Goal: Information Seeking & Learning: Learn about a topic

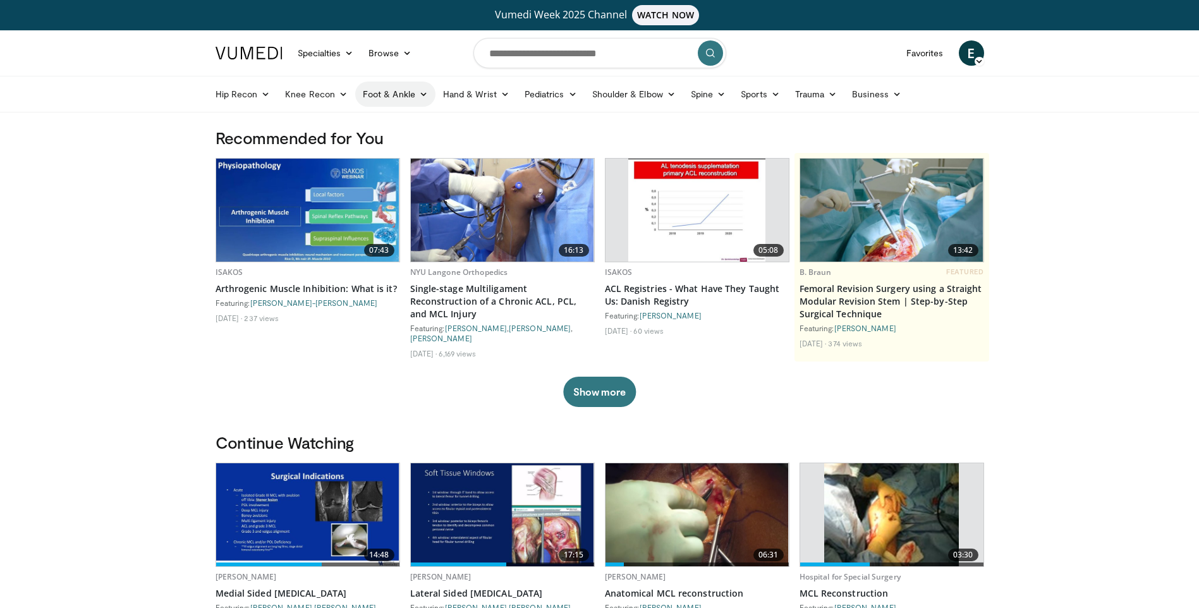
click at [395, 96] on link "Foot & Ankle" at bounding box center [395, 94] width 80 height 25
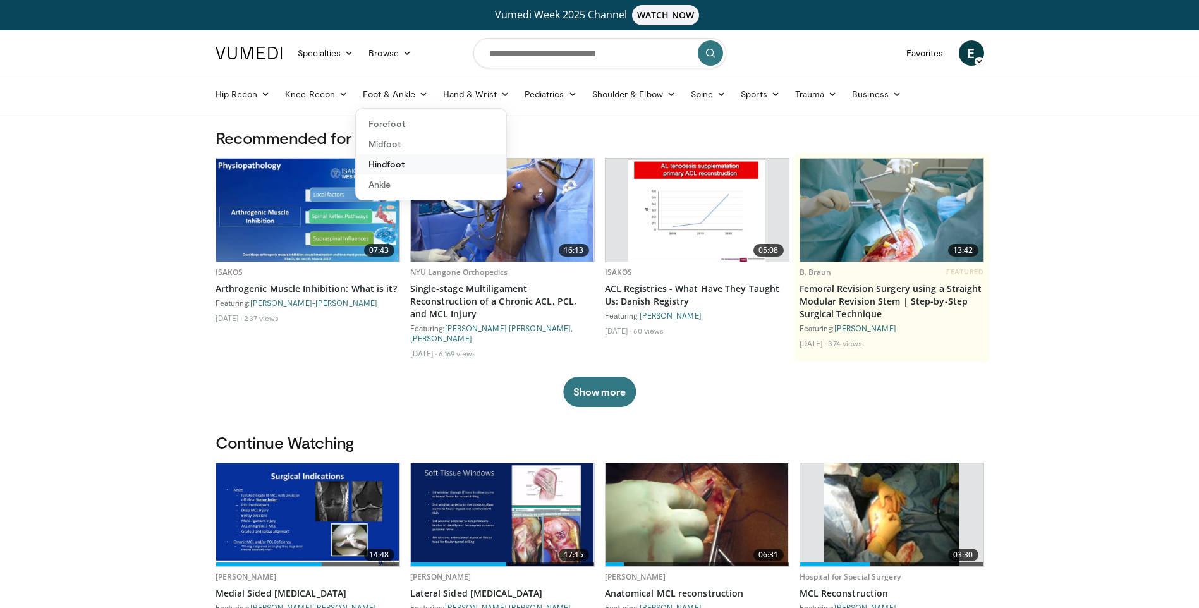
click at [386, 167] on link "Hindfoot" at bounding box center [431, 164] width 150 height 20
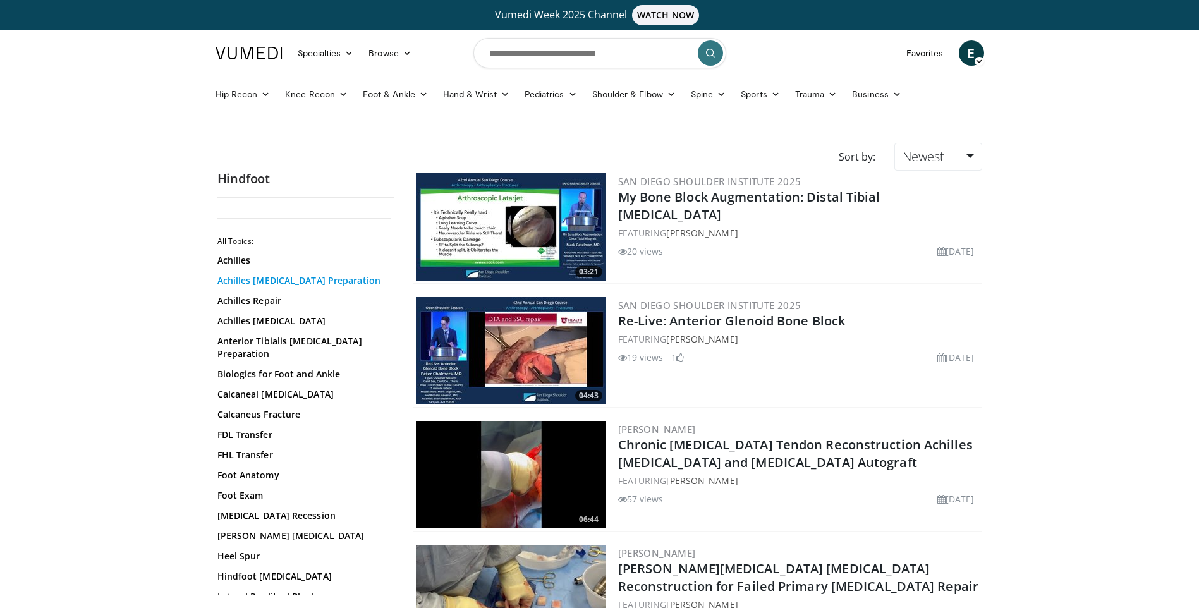
click at [253, 279] on link "Achilles [MEDICAL_DATA] Preparation" at bounding box center [302, 280] width 171 height 13
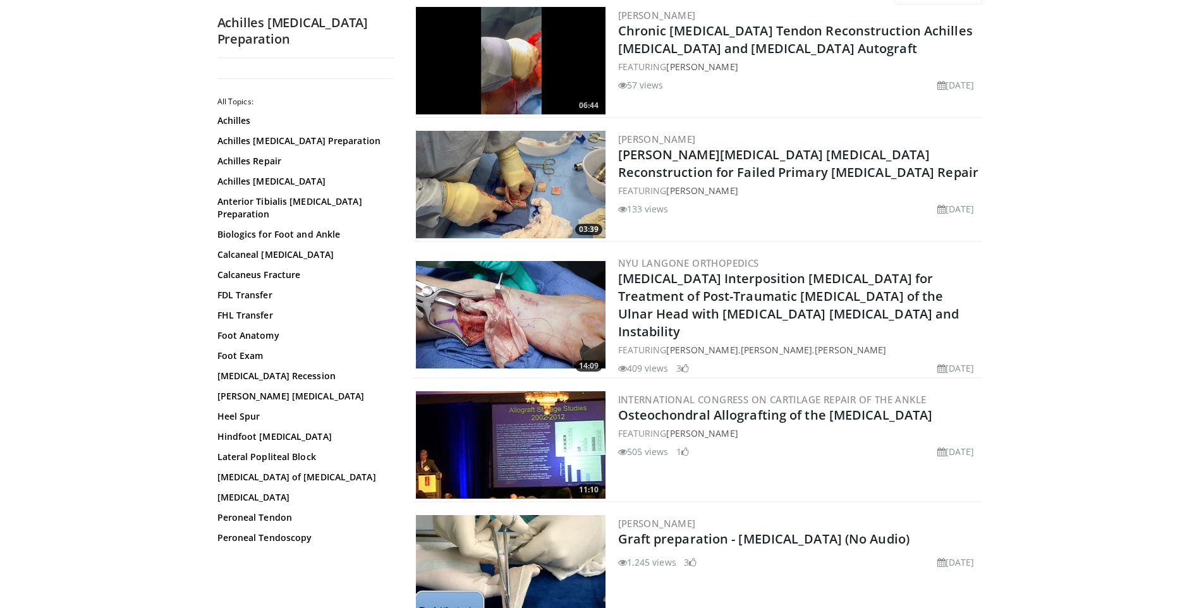
scroll to position [181, 0]
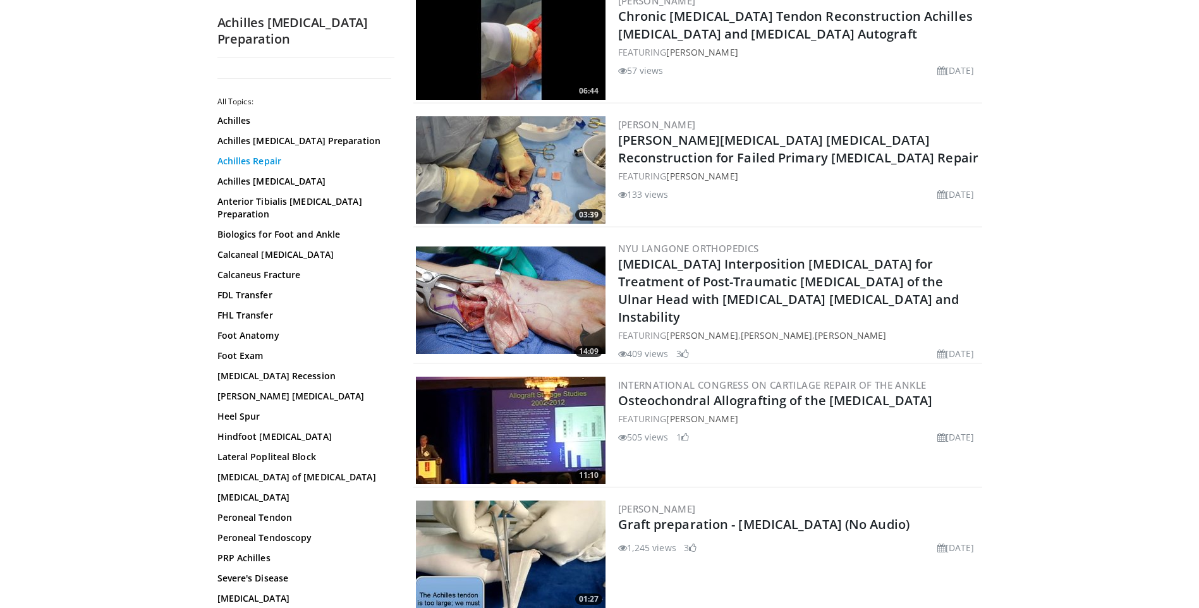
click at [262, 155] on link "Achilles Repair" at bounding box center [302, 161] width 171 height 13
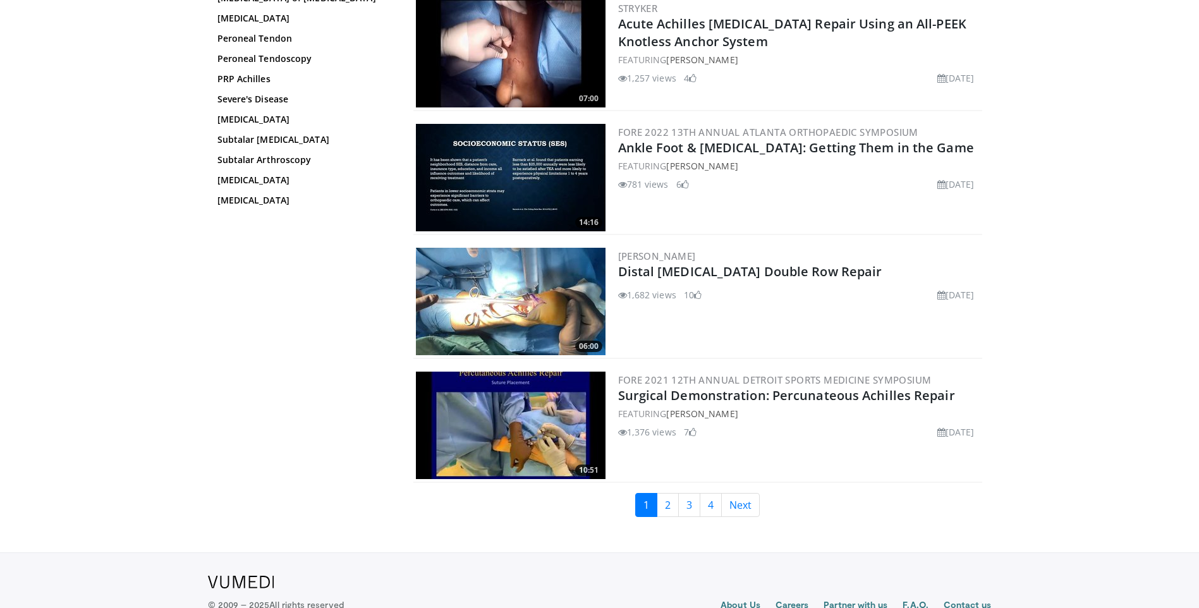
scroll to position [2781, 0]
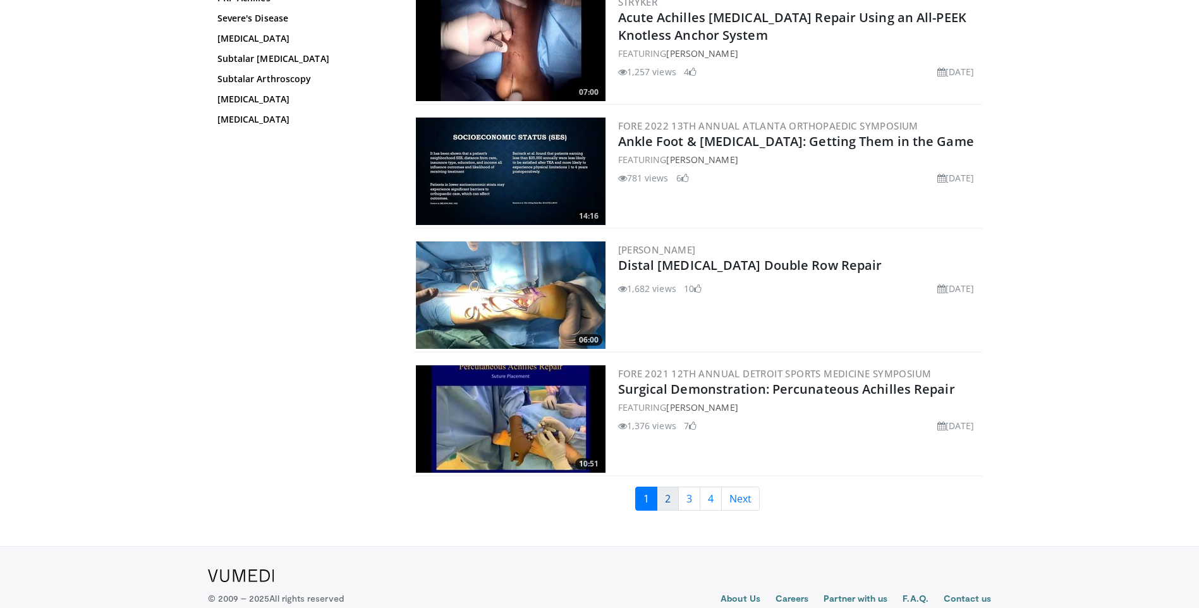
click at [668, 497] on link "2" at bounding box center [668, 499] width 22 height 24
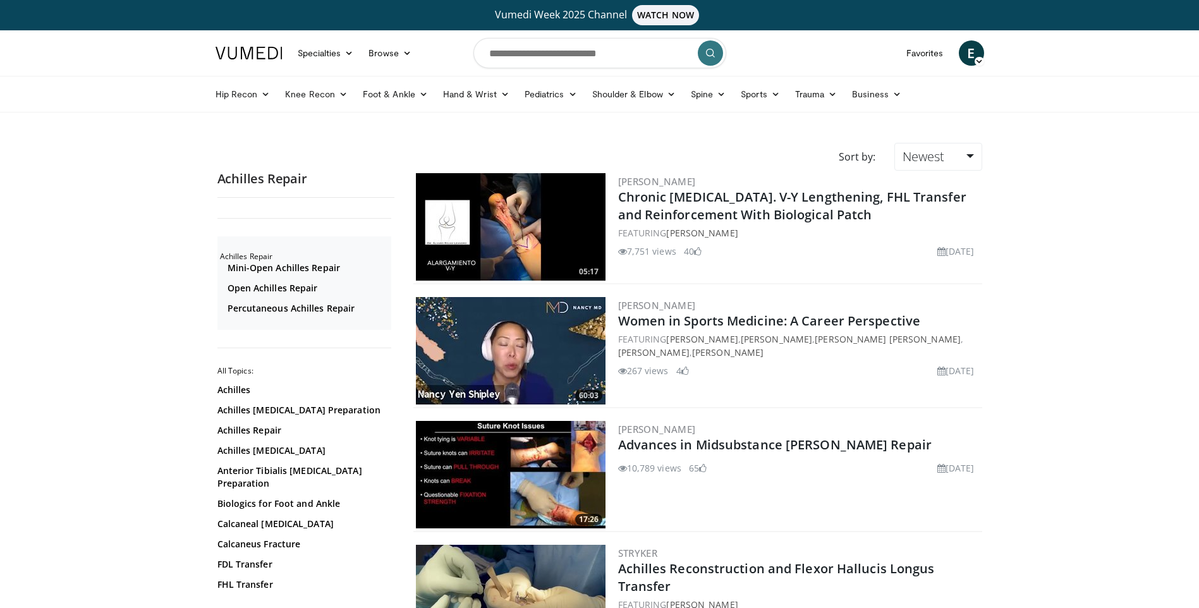
click at [548, 220] on img at bounding box center [511, 226] width 190 height 107
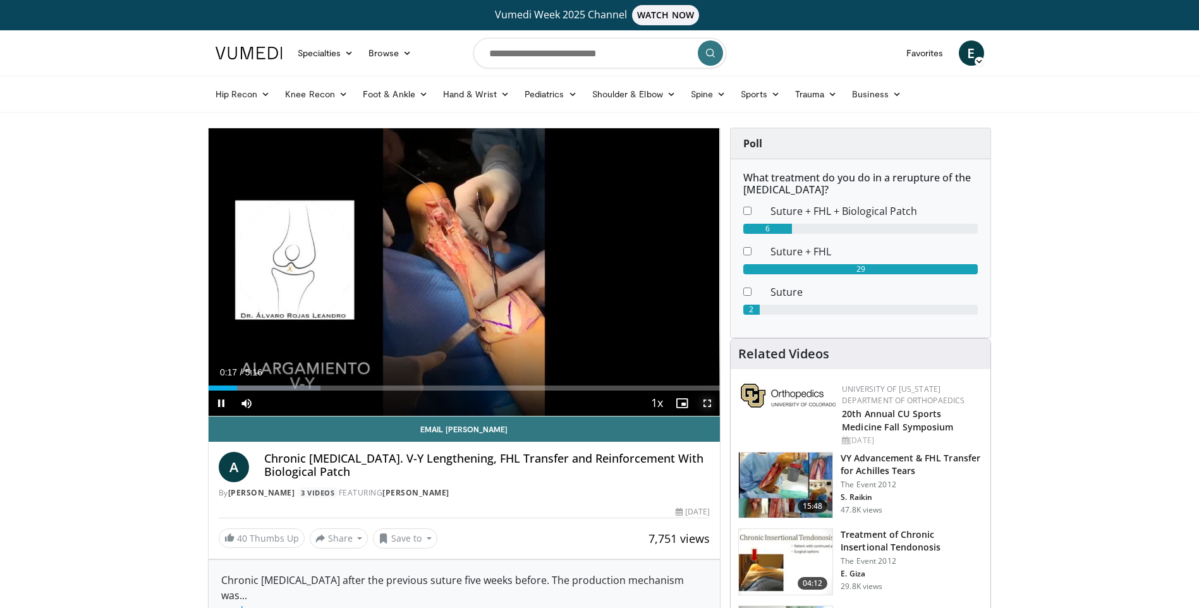
click at [711, 403] on span "Video Player" at bounding box center [707, 403] width 25 height 25
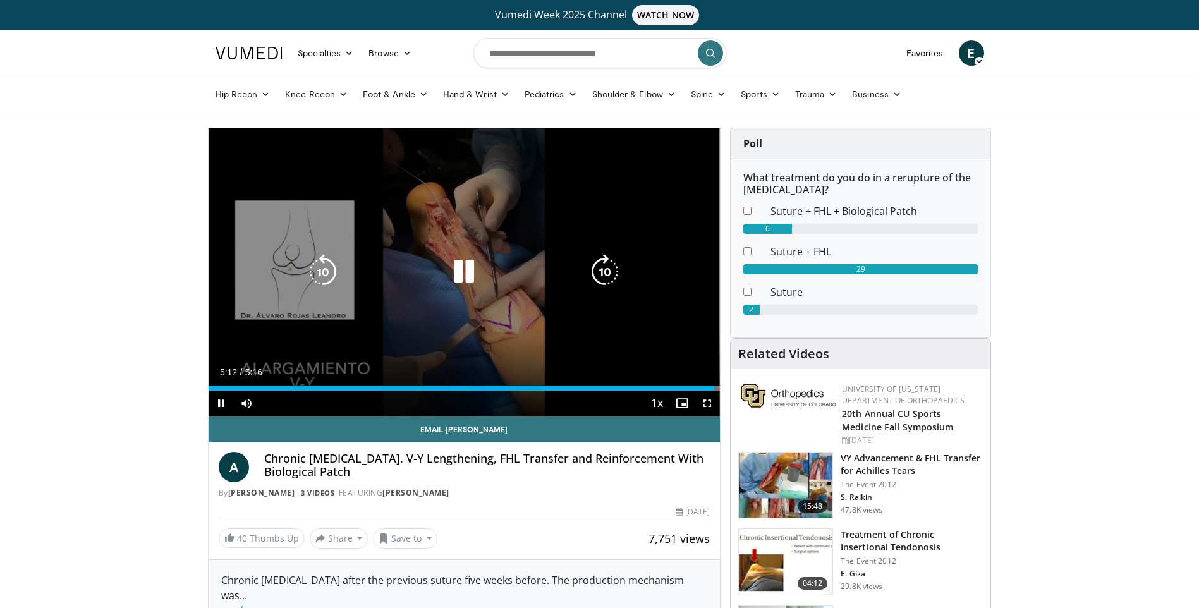
click at [298, 267] on div "10 seconds Tap to unmute" at bounding box center [465, 272] width 512 height 288
